Goal: Information Seeking & Learning: Get advice/opinions

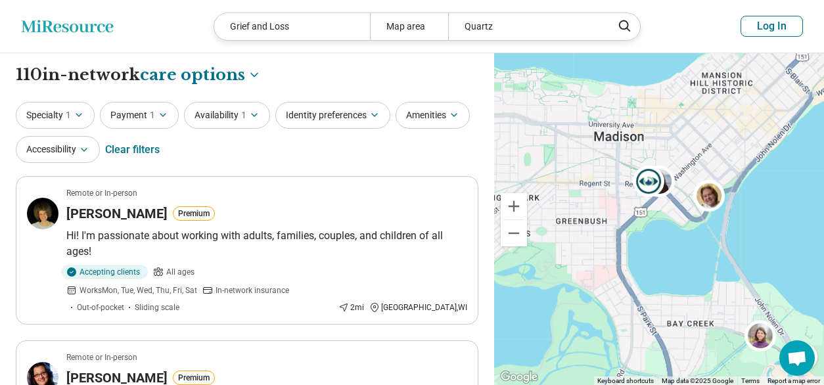
select select "***"
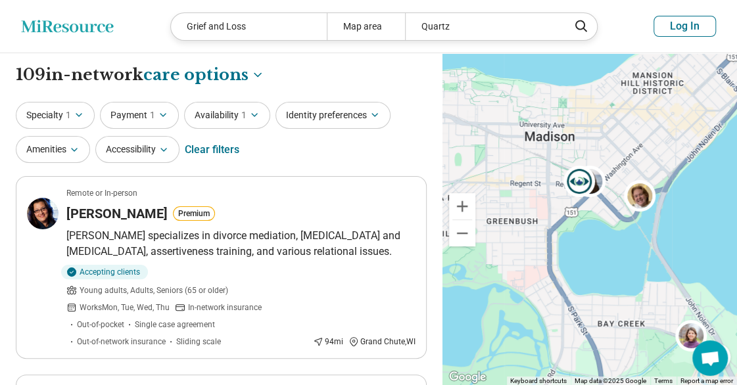
click at [37, 23] on icon "Miresource logo" at bounding box center [67, 26] width 93 height 13
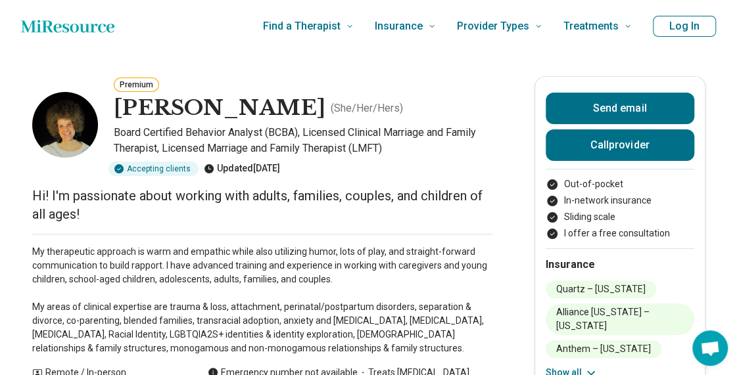
click at [85, 246] on p "My therapeutic approach is warm and empathic while also utilizing humor, lots o…" at bounding box center [262, 300] width 460 height 110
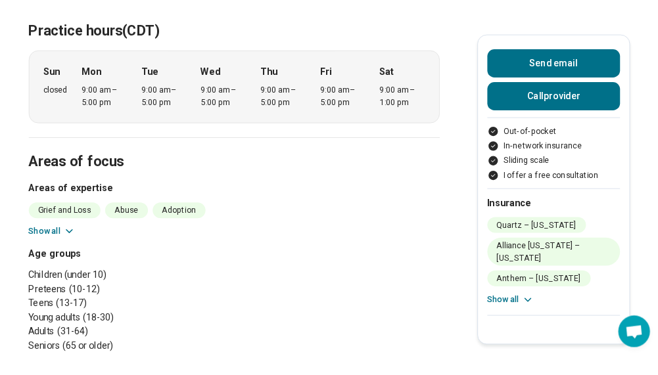
scroll to position [657, 0]
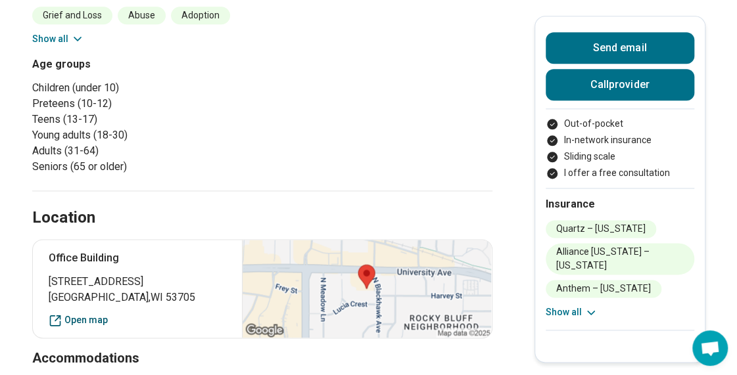
click at [83, 319] on link "Open map" at bounding box center [138, 320] width 178 height 14
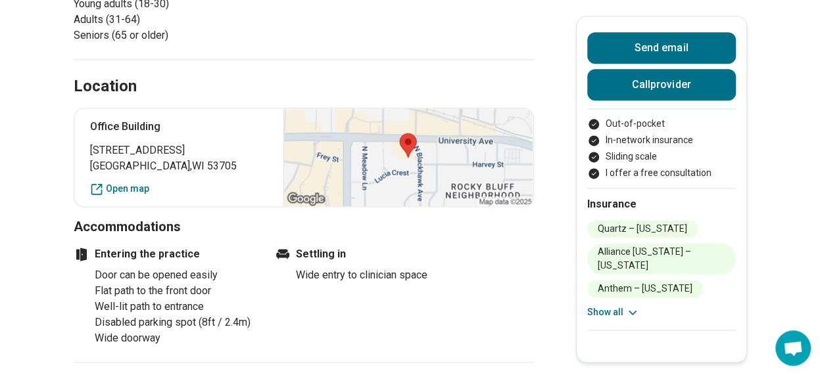
scroll to position [723, 0]
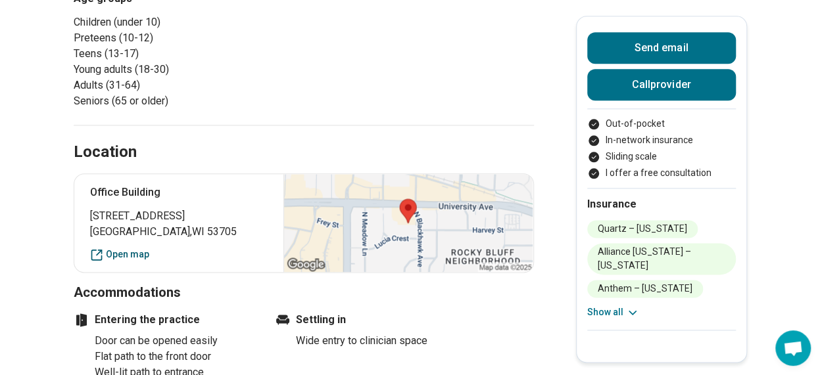
click at [138, 259] on link "Open map" at bounding box center [179, 255] width 178 height 14
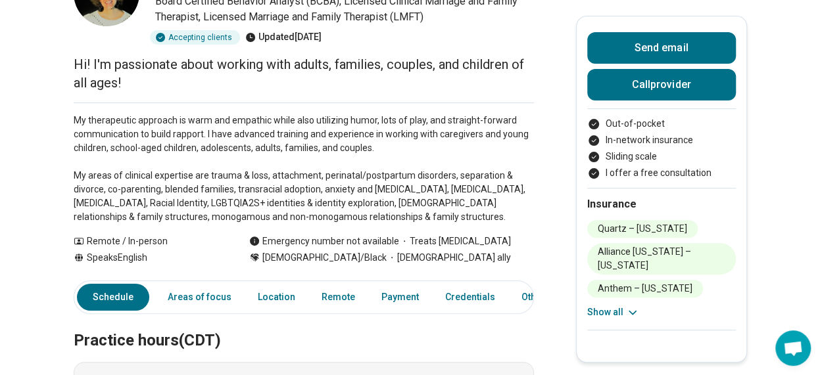
scroll to position [0, 0]
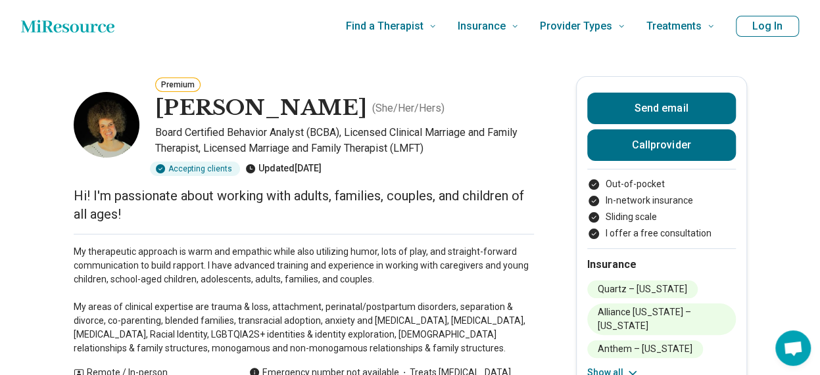
drag, startPoint x: 337, startPoint y: 165, endPoint x: 8, endPoint y: -49, distance: 392.5
click at [379, 78] on div "Premium" at bounding box center [344, 84] width 379 height 16
click at [417, 165] on div "Accepting clients Updated 2 days ago" at bounding box center [344, 169] width 379 height 14
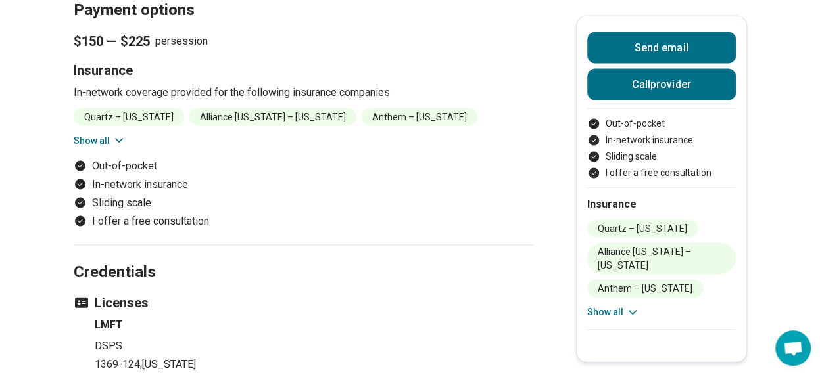
scroll to position [1446, 0]
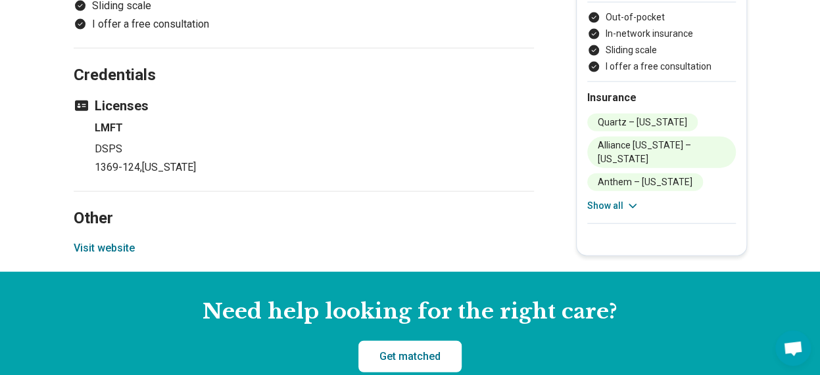
click at [110, 242] on button "Visit website" at bounding box center [104, 249] width 61 height 16
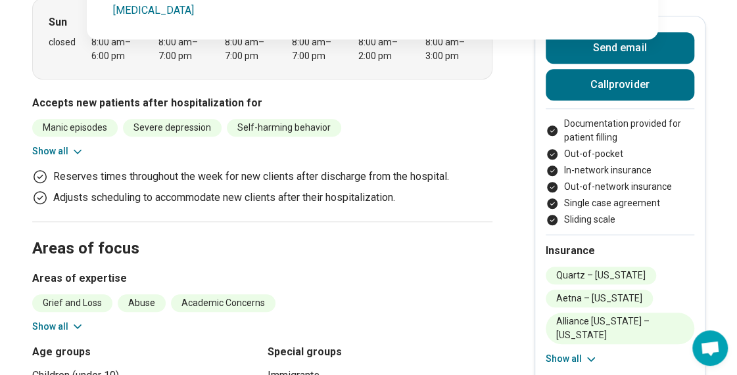
scroll to position [394, 0]
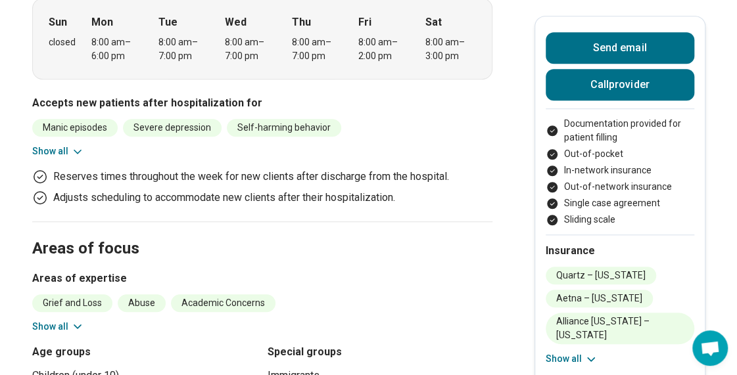
click at [427, 187] on div "Reserves times throughout the week for new clients after discharge from the hos…" at bounding box center [262, 187] width 460 height 37
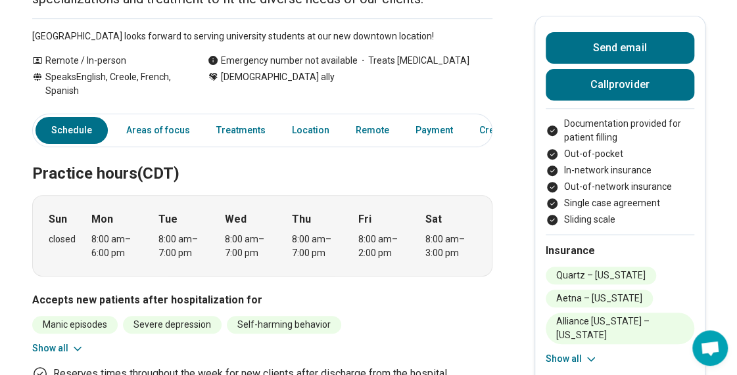
scroll to position [0, 0]
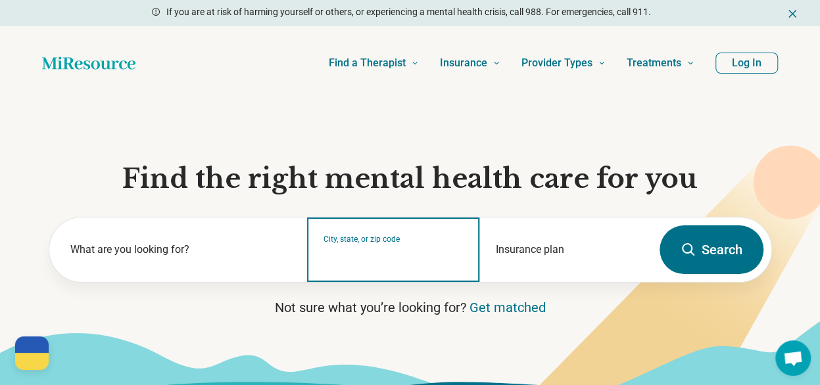
click at [382, 260] on input "City, state, or zip code" at bounding box center [393, 258] width 140 height 16
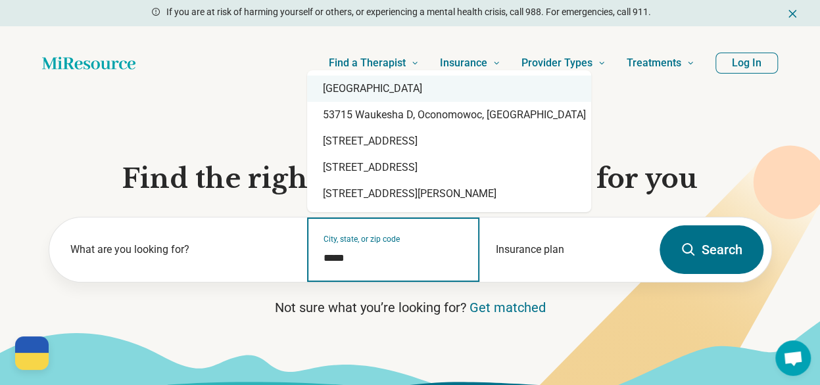
click at [351, 84] on div "[GEOGRAPHIC_DATA]" at bounding box center [449, 89] width 284 height 26
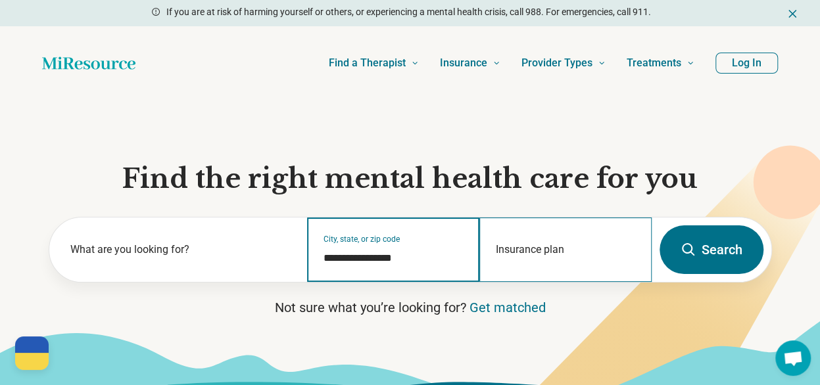
type input "**********"
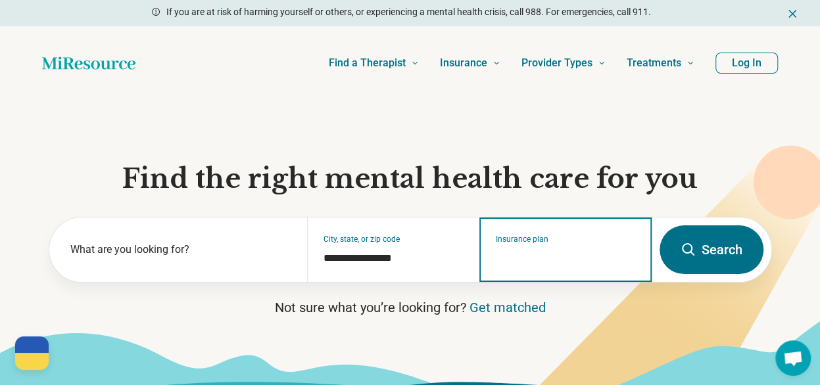
click at [558, 259] on input "Insurance plan" at bounding box center [566, 258] width 140 height 16
click at [509, 306] on div "Quartz" at bounding box center [508, 305] width 57 height 26
type input "******"
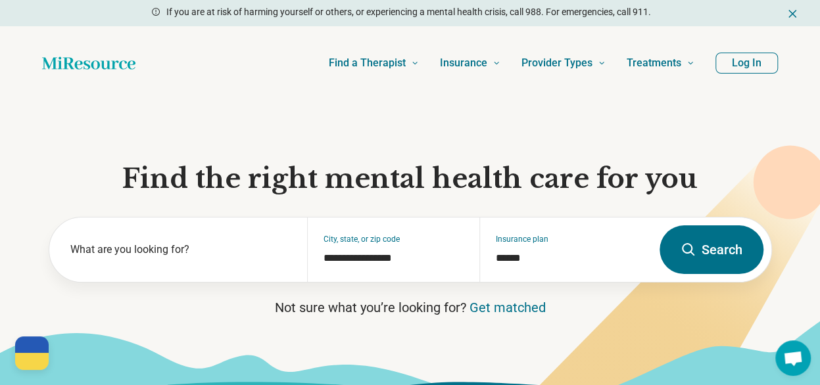
click at [695, 243] on icon at bounding box center [688, 250] width 16 height 16
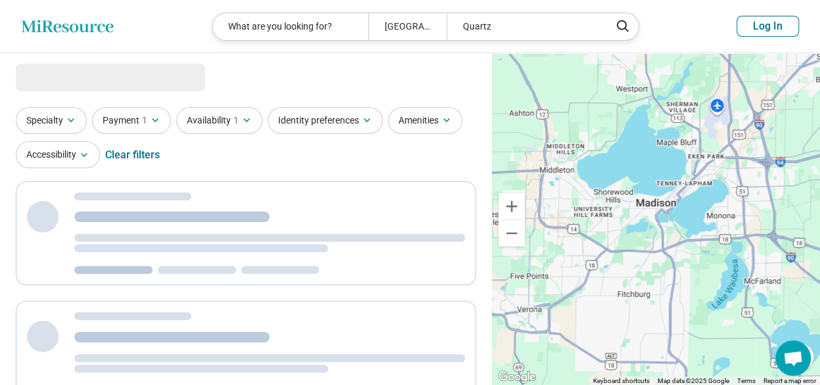
select select "***"
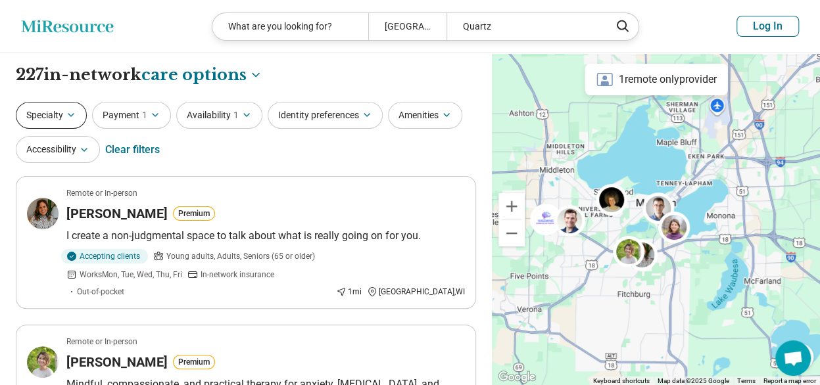
click at [70, 120] on button "Specialty" at bounding box center [51, 115] width 71 height 27
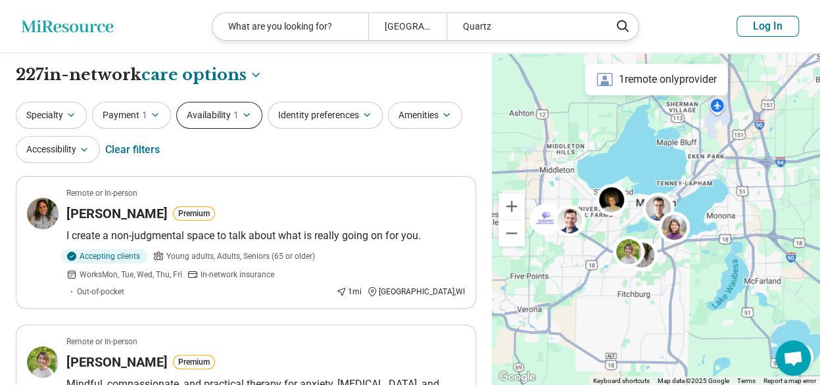
click at [251, 114] on button "Availability 1" at bounding box center [219, 115] width 86 height 27
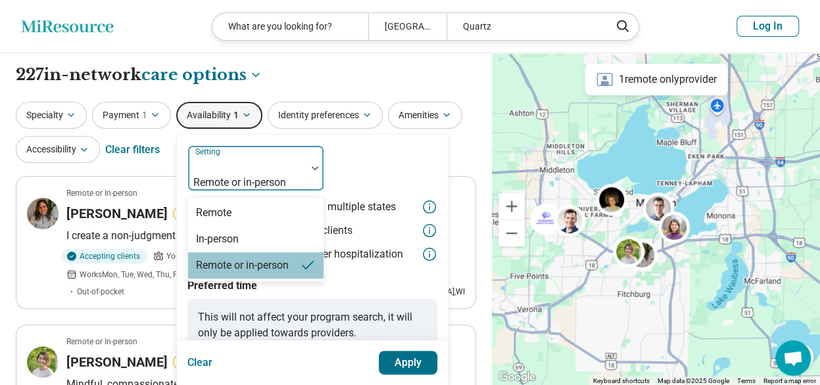
click at [273, 158] on div at bounding box center [247, 165] width 108 height 18
click at [251, 226] on div "In-person" at bounding box center [255, 239] width 135 height 26
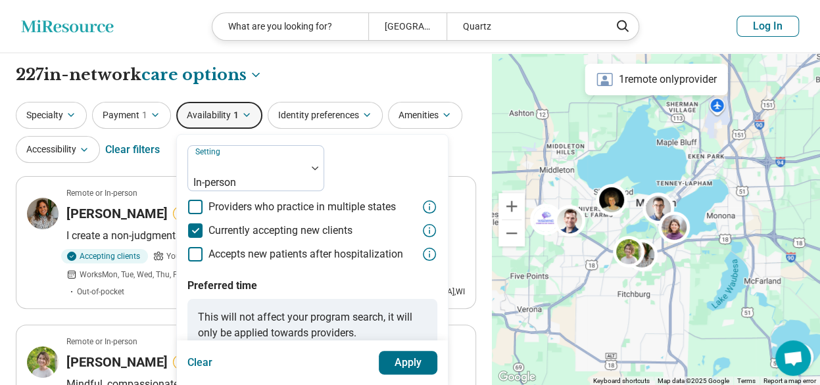
click at [412, 354] on button "Apply" at bounding box center [408, 363] width 59 height 24
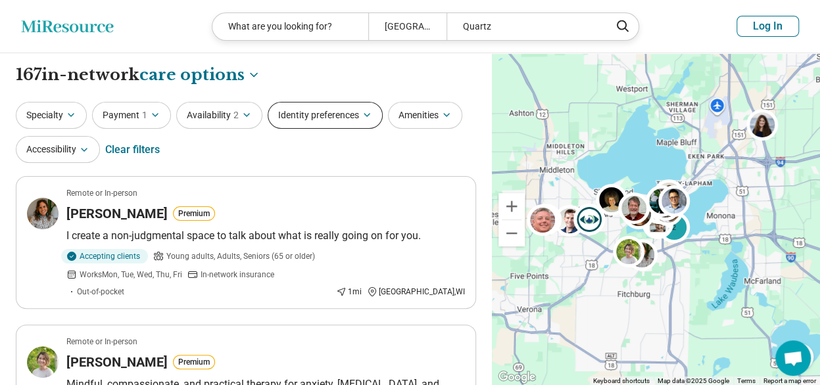
click at [308, 110] on button "Identity preferences" at bounding box center [324, 115] width 115 height 27
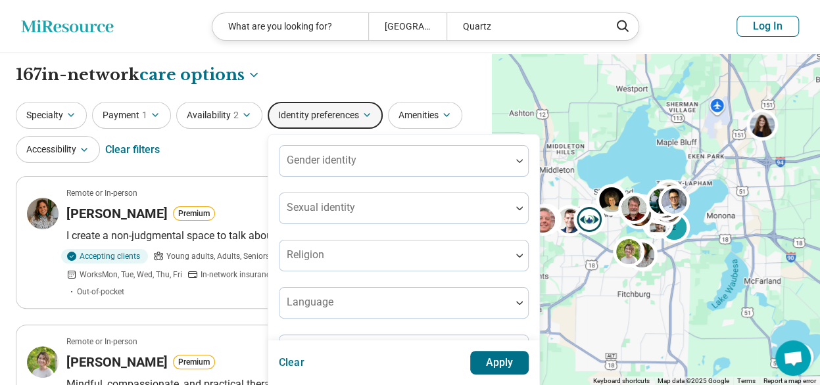
click at [314, 114] on button "Identity preferences" at bounding box center [324, 115] width 115 height 27
click at [396, 80] on div "**********" at bounding box center [246, 75] width 460 height 22
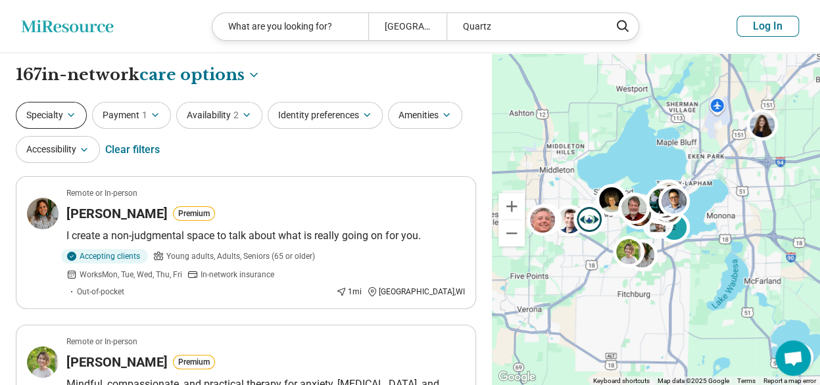
click at [79, 118] on button "Specialty" at bounding box center [51, 115] width 71 height 27
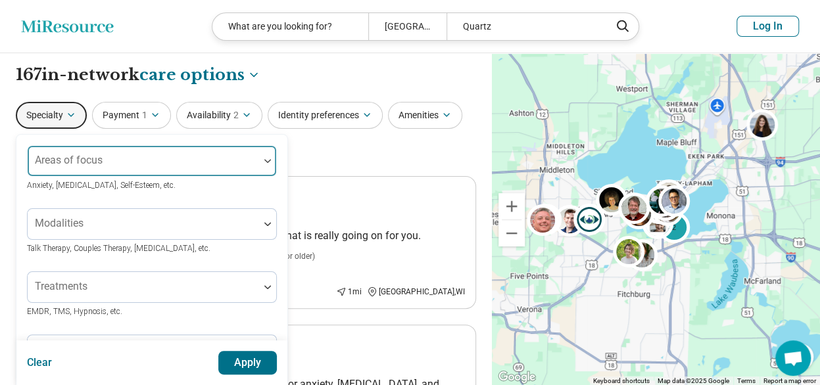
click at [120, 161] on div at bounding box center [143, 166] width 221 height 18
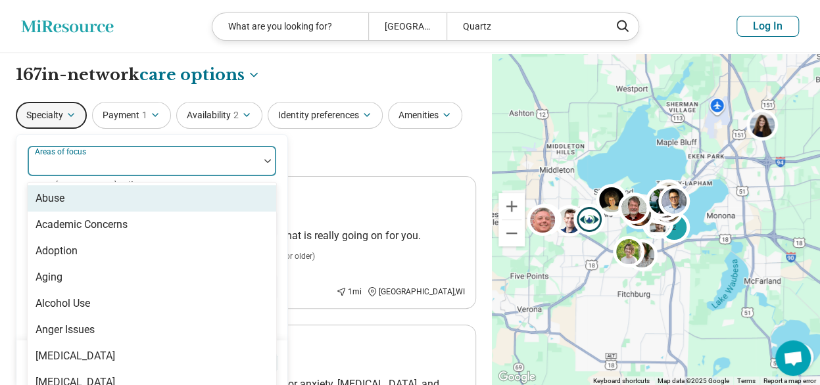
scroll to position [12, 0]
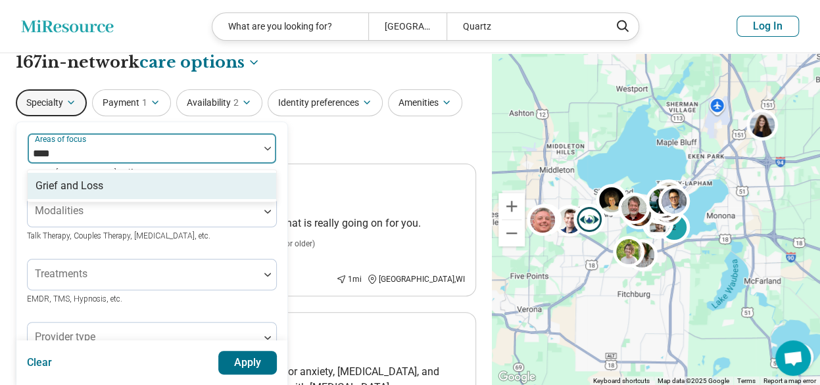
type input "*****"
click at [111, 187] on div "Grief and Loss" at bounding box center [152, 186] width 248 height 26
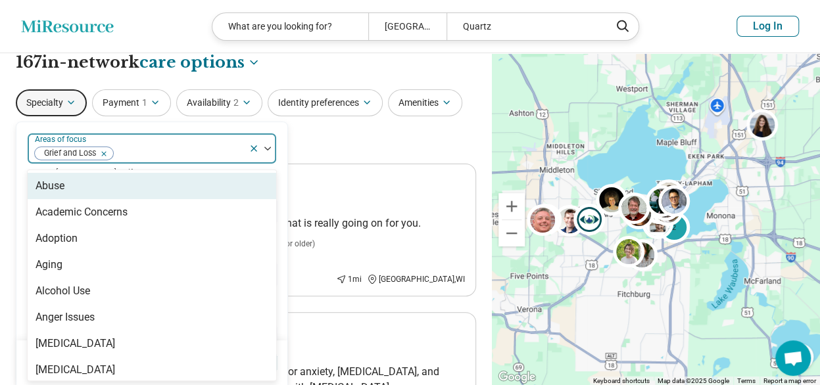
click at [256, 129] on div "option Grief and Loss, selected. 99 results available. Use Up and Down to choos…" at bounding box center [151, 389] width 271 height 535
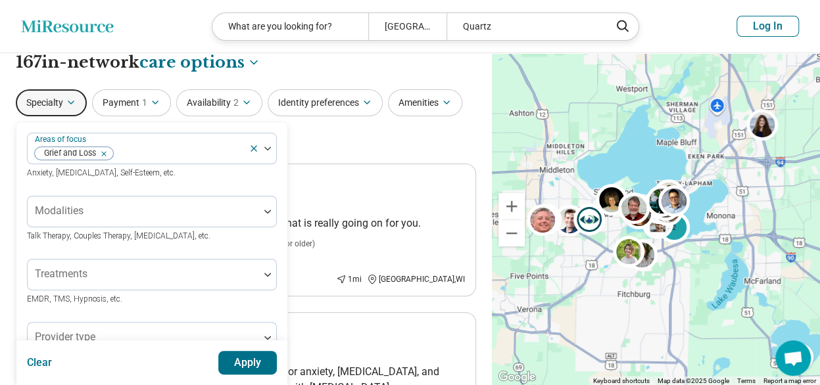
click at [261, 354] on button "Apply" at bounding box center [247, 363] width 59 height 24
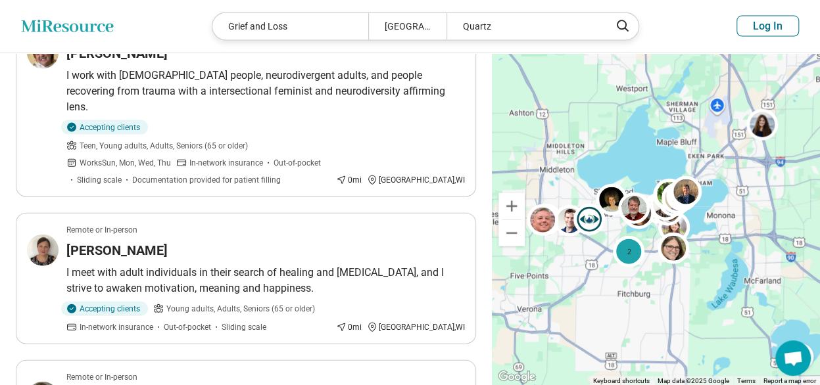
scroll to position [1446, 0]
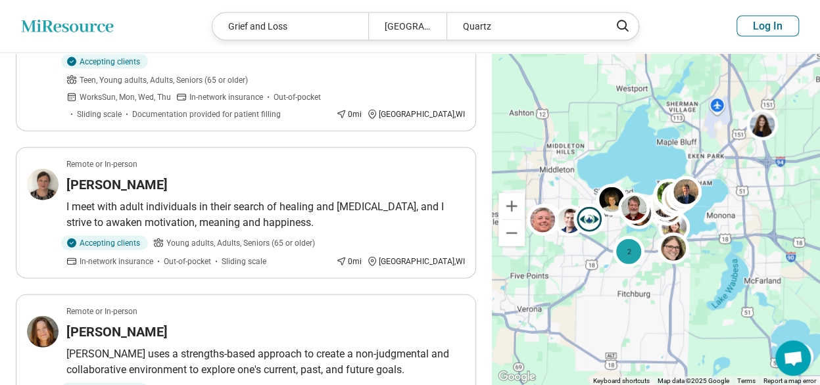
click at [72, 18] on header "Miresource logo Grief and [GEOGRAPHIC_DATA] Quartz Log In" at bounding box center [410, 26] width 820 height 53
click at [77, 22] on icon "Miresource logo" at bounding box center [67, 26] width 93 height 13
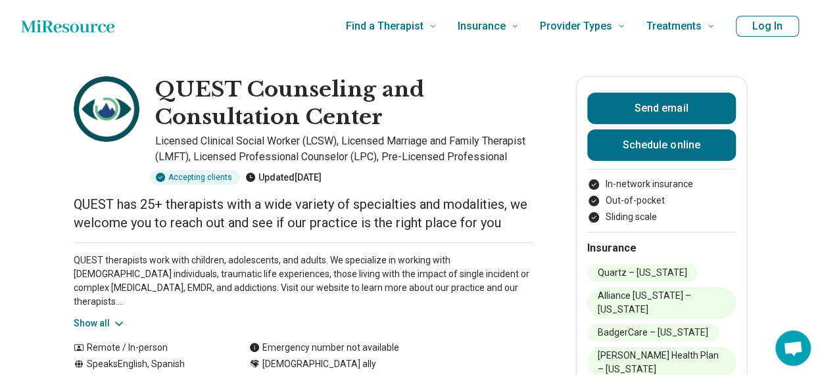
click at [479, 87] on h1 "QUEST Counseling and Consultation Center" at bounding box center [344, 103] width 379 height 55
